Goal: Task Accomplishment & Management: Use online tool/utility

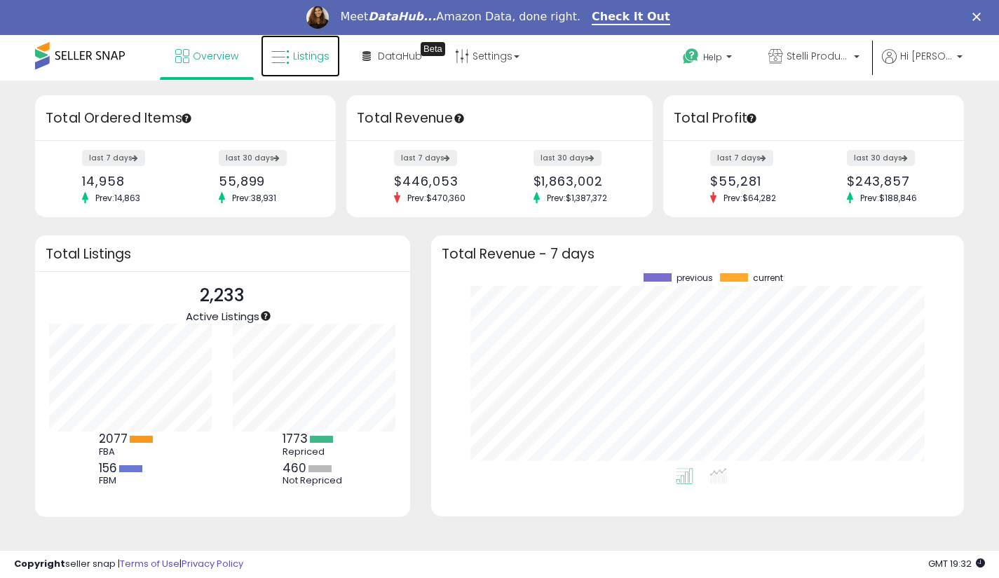
click at [316, 62] on span "Listings" at bounding box center [311, 56] width 36 height 14
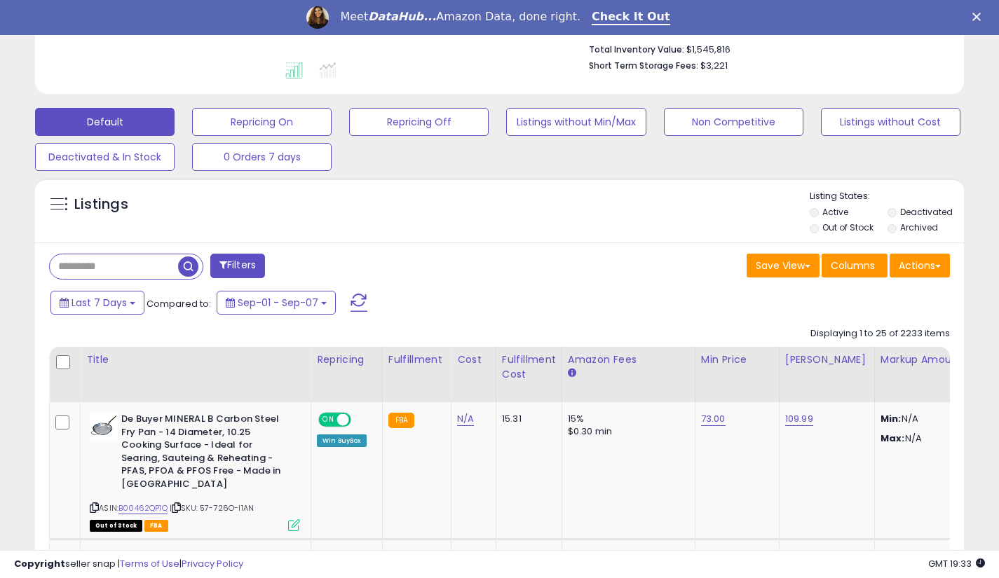
scroll to position [372, 0]
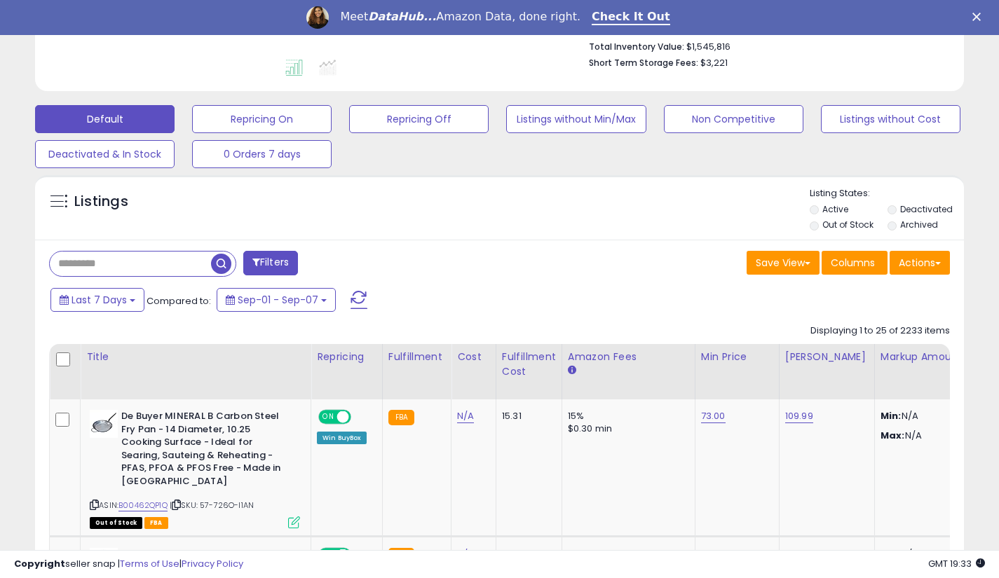
click at [97, 274] on input "text" at bounding box center [130, 264] width 161 height 25
type input "*****"
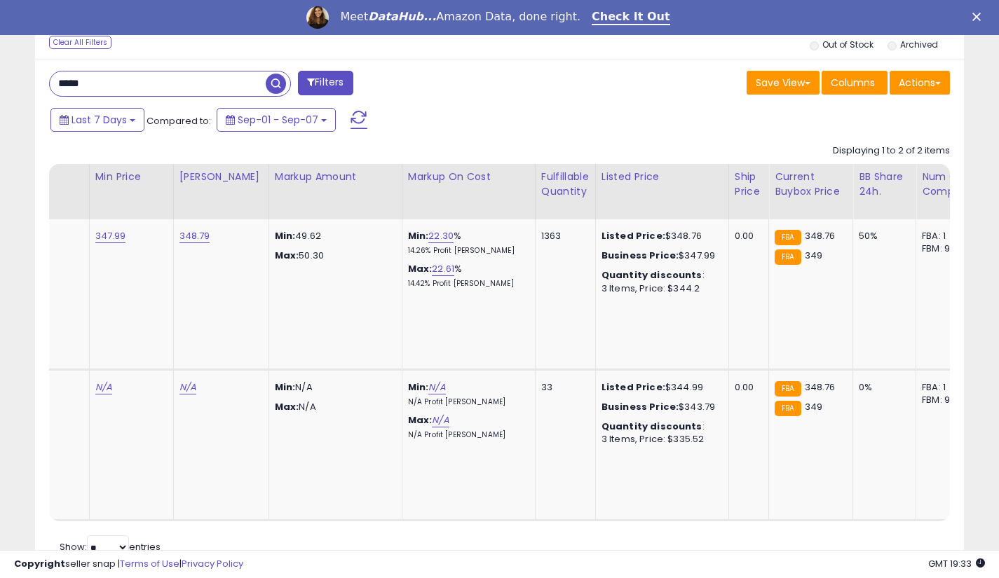
scroll to position [0, 0]
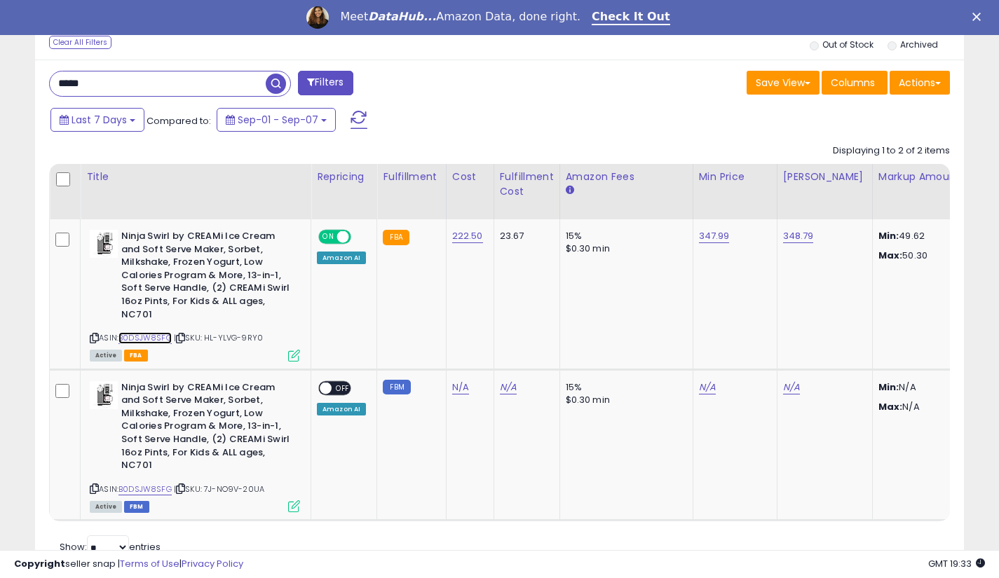
click at [159, 337] on link "B0DSJW8SFG" at bounding box center [144, 338] width 53 height 12
